Goal: Navigation & Orientation: Find specific page/section

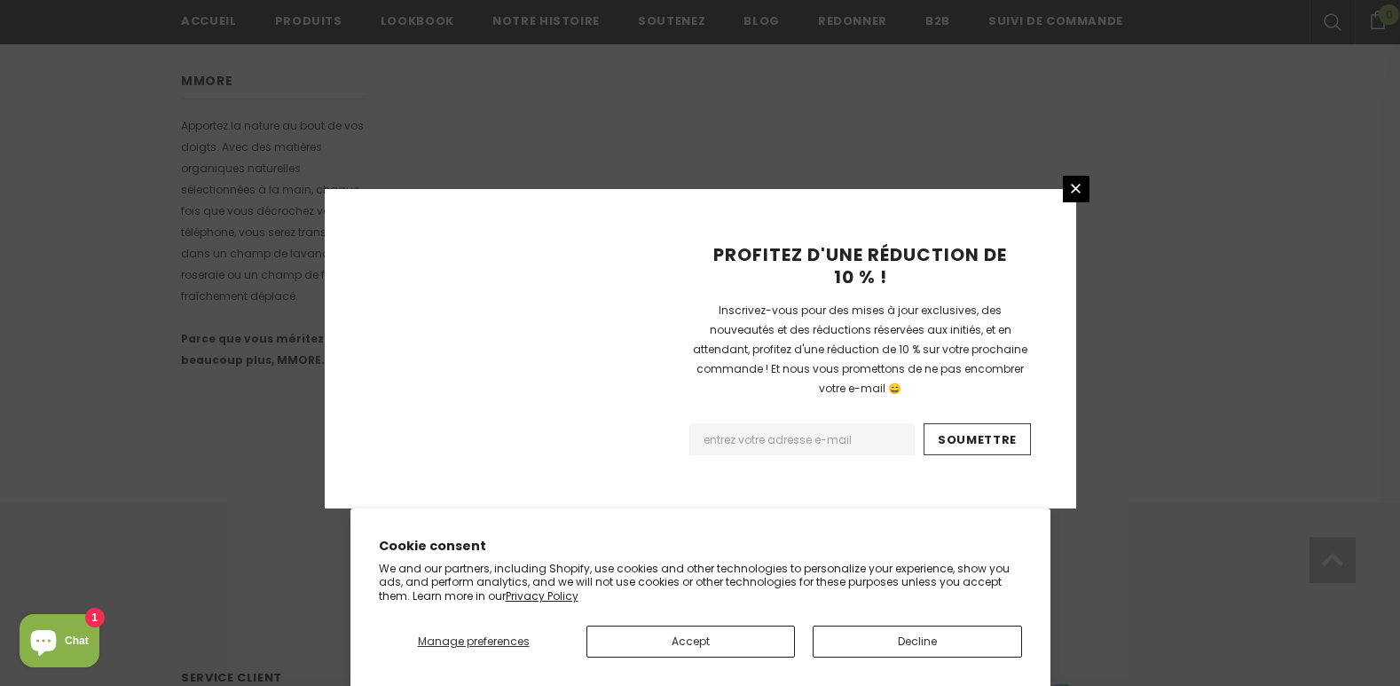
scroll to position [1175, 0]
